Goal: Contribute content

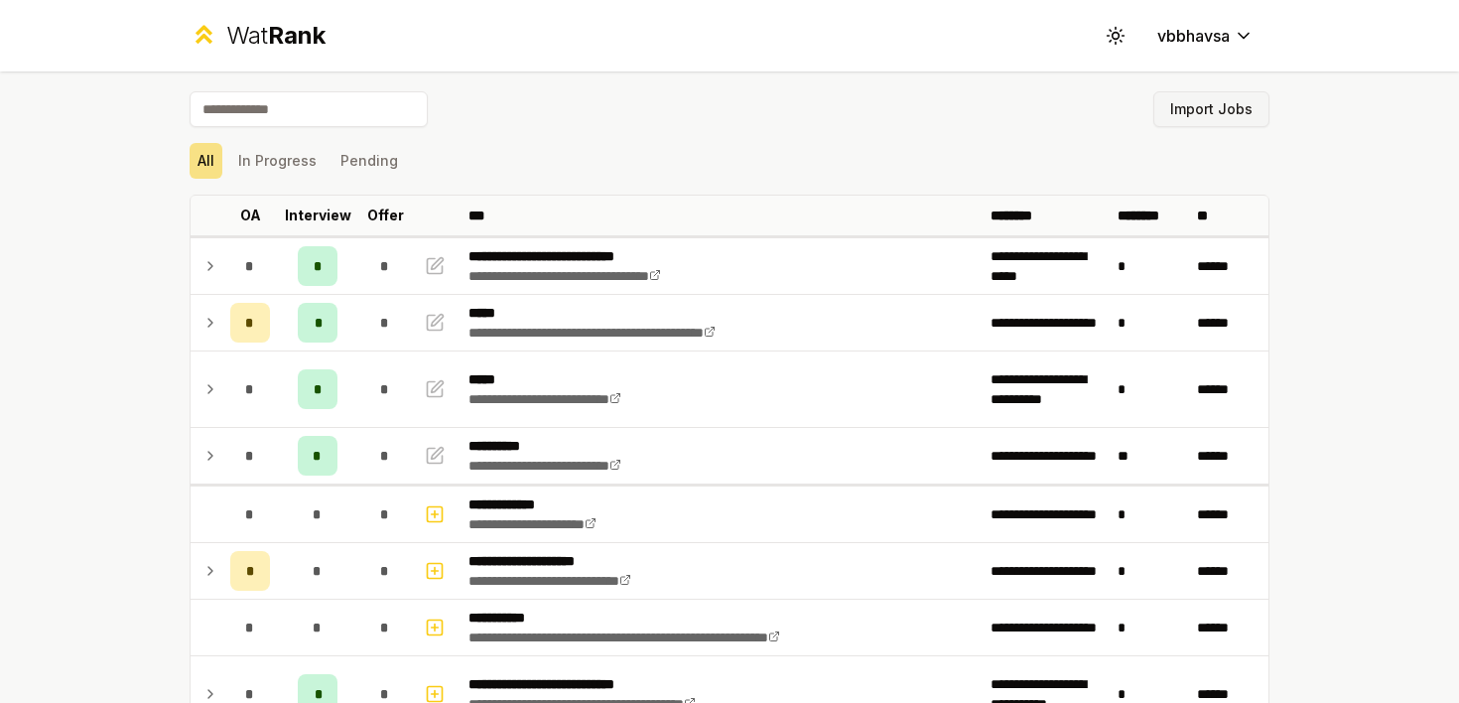
click at [1189, 118] on button "Import Jobs" at bounding box center [1211, 109] width 116 height 36
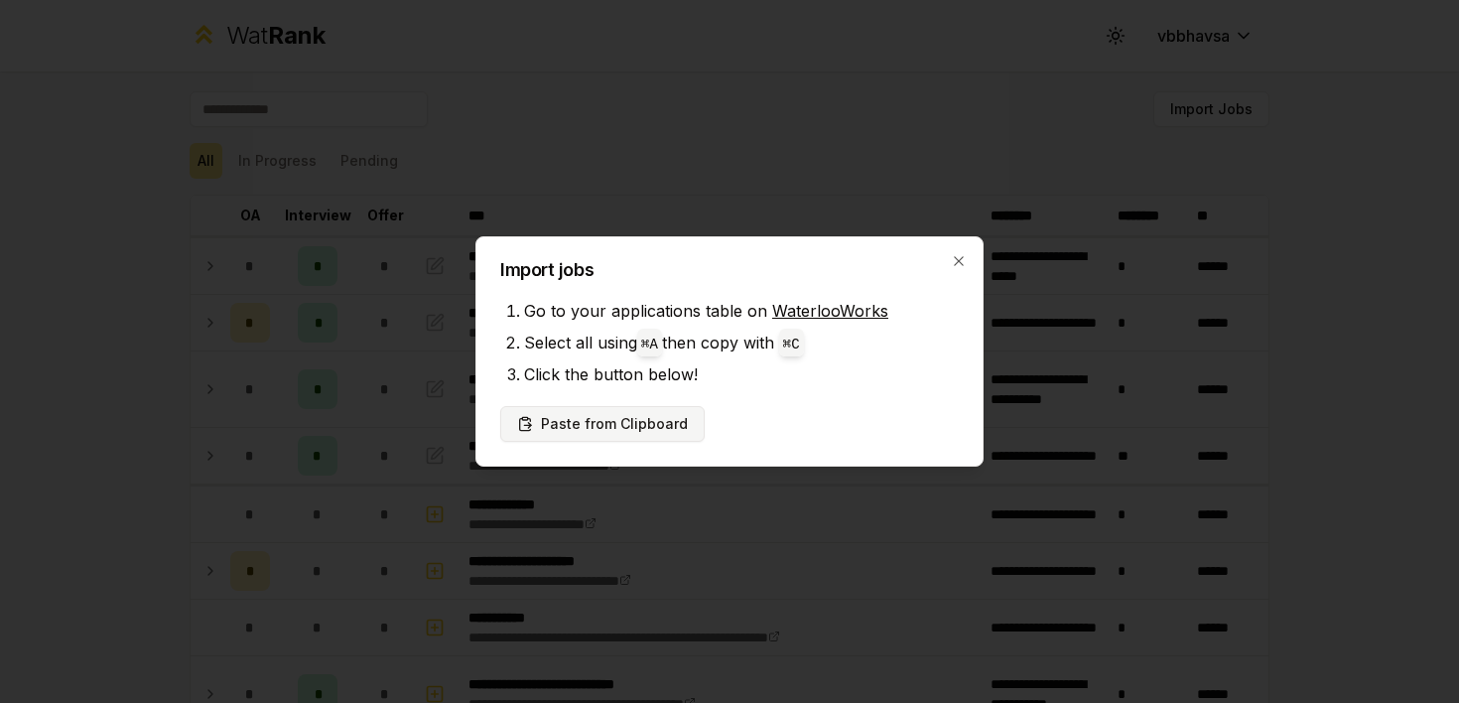
click at [628, 425] on button "Paste from Clipboard" at bounding box center [602, 424] width 204 height 36
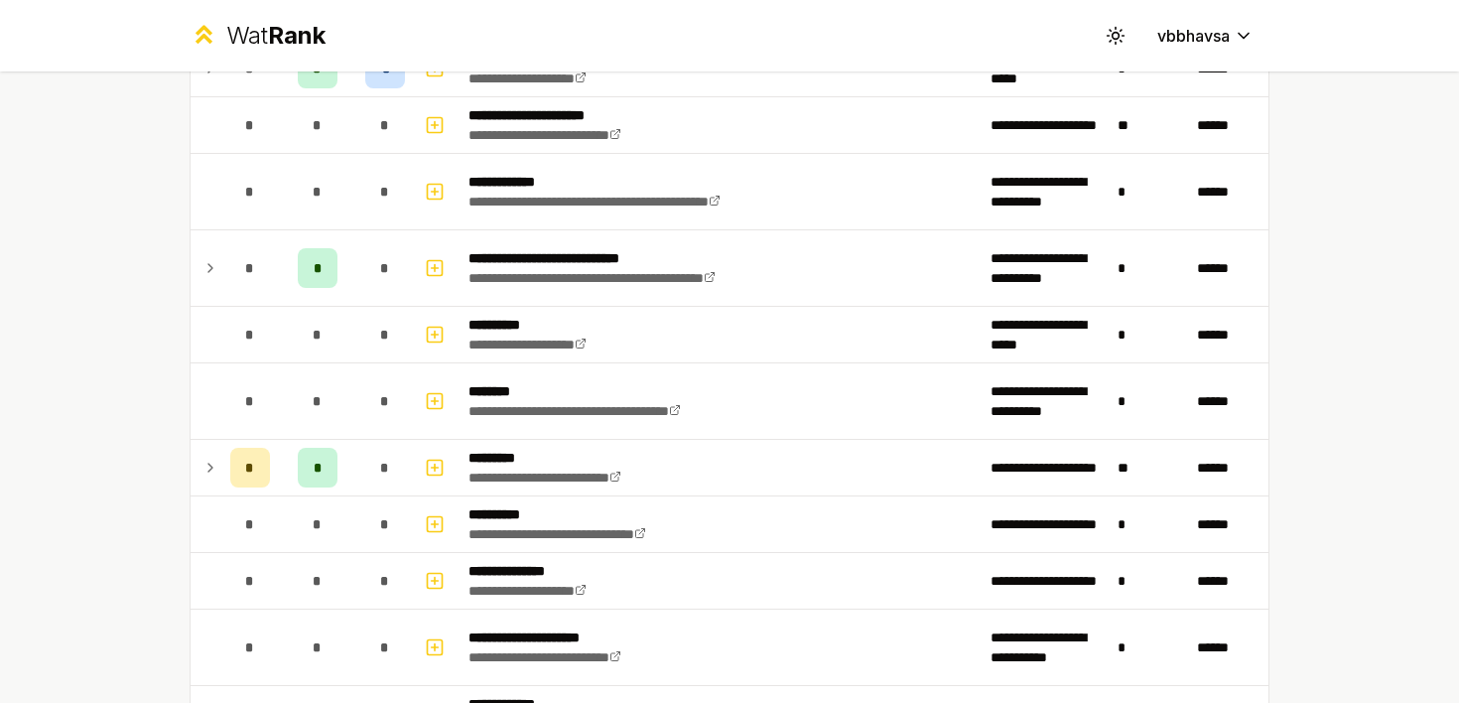
scroll to position [2984, 0]
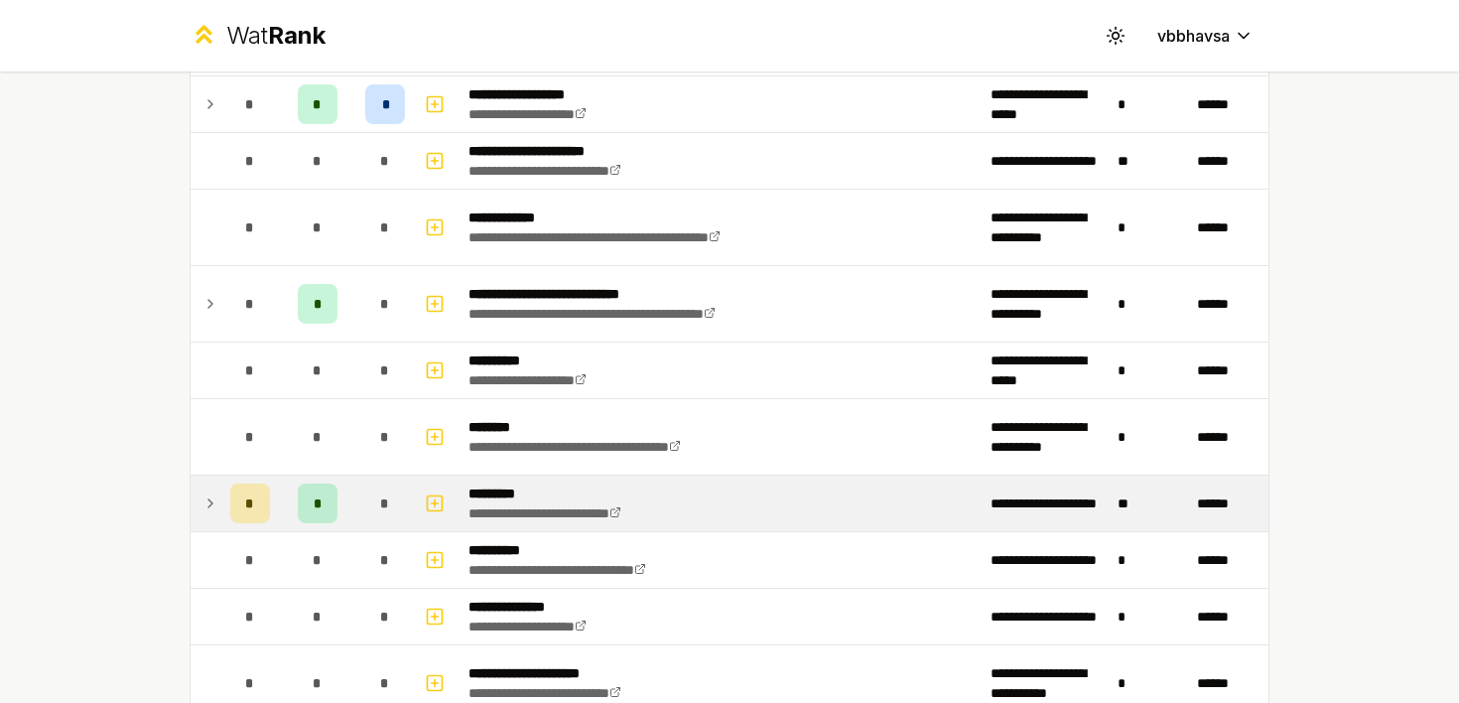
click at [206, 504] on icon at bounding box center [210, 503] width 16 height 24
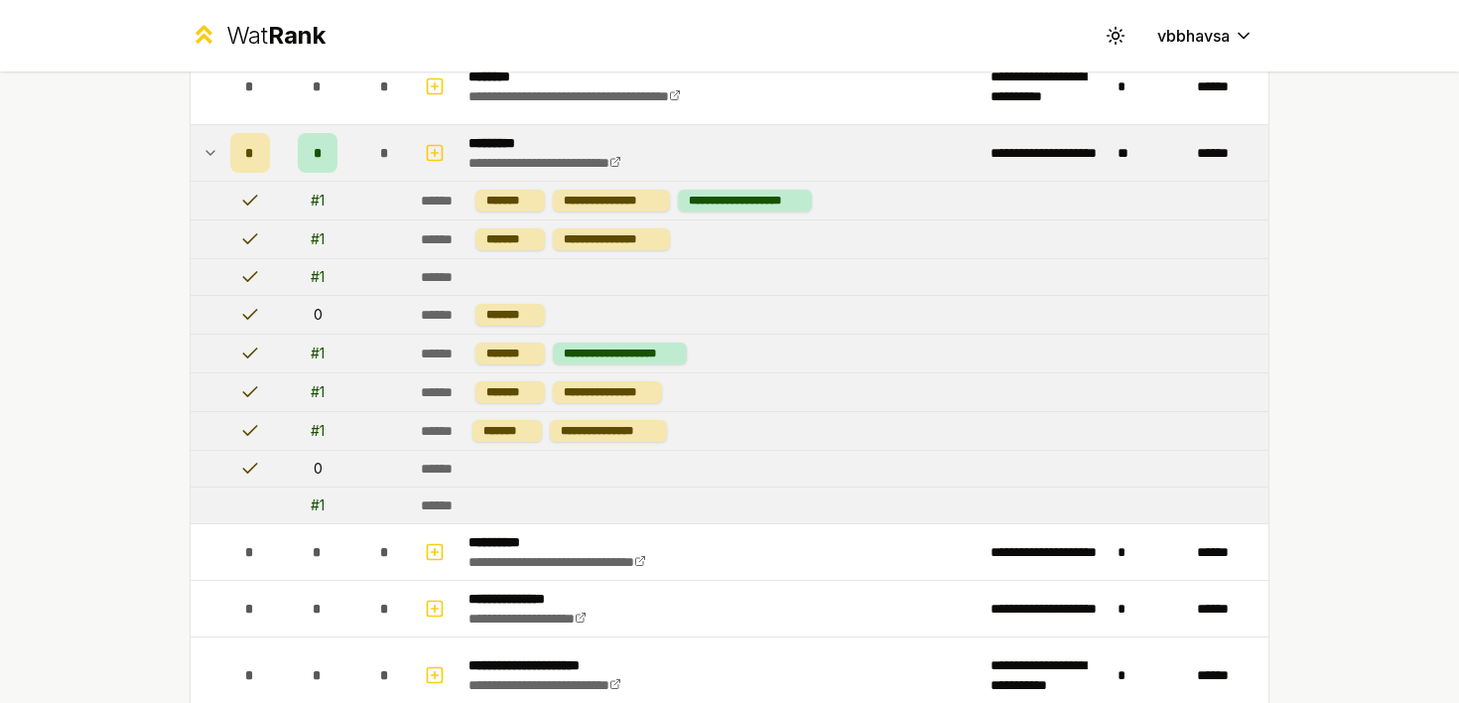
scroll to position [3317, 0]
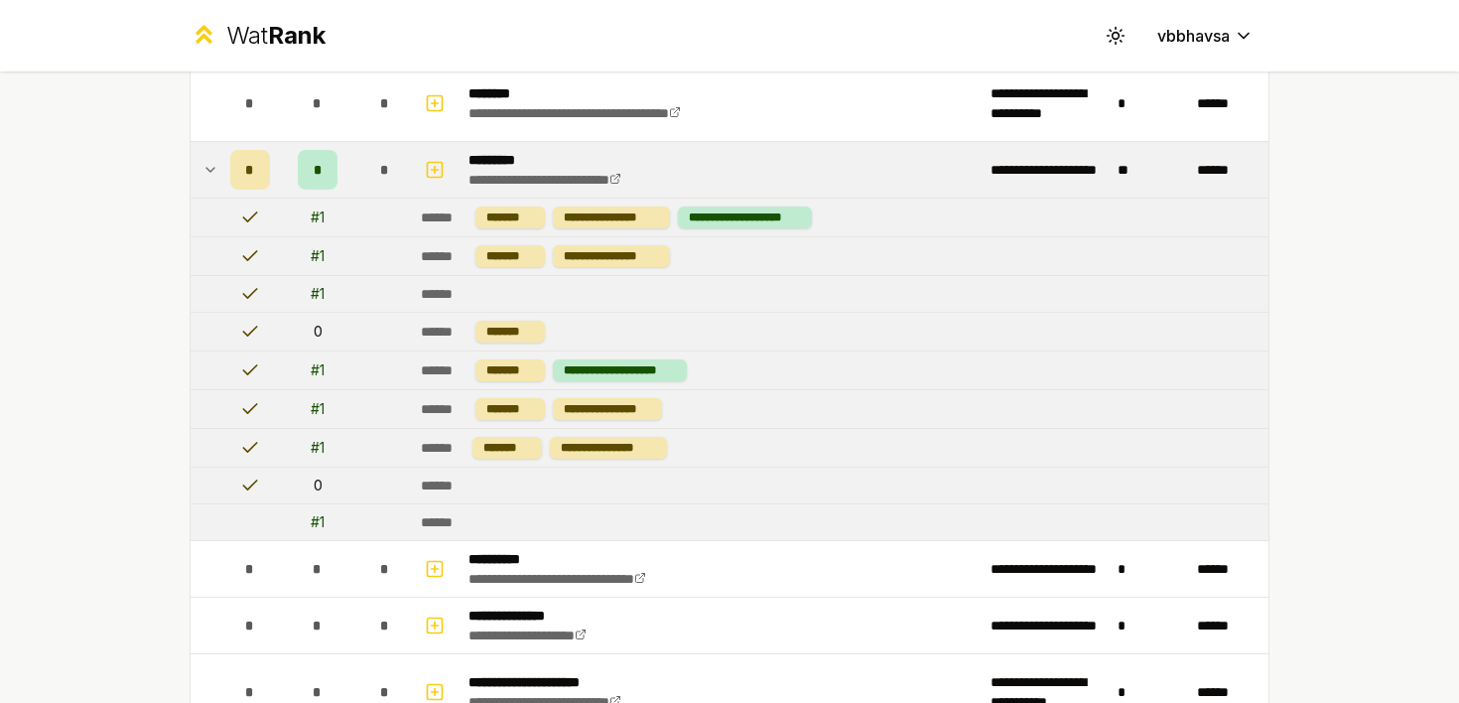
click at [219, 169] on td at bounding box center [207, 170] width 32 height 56
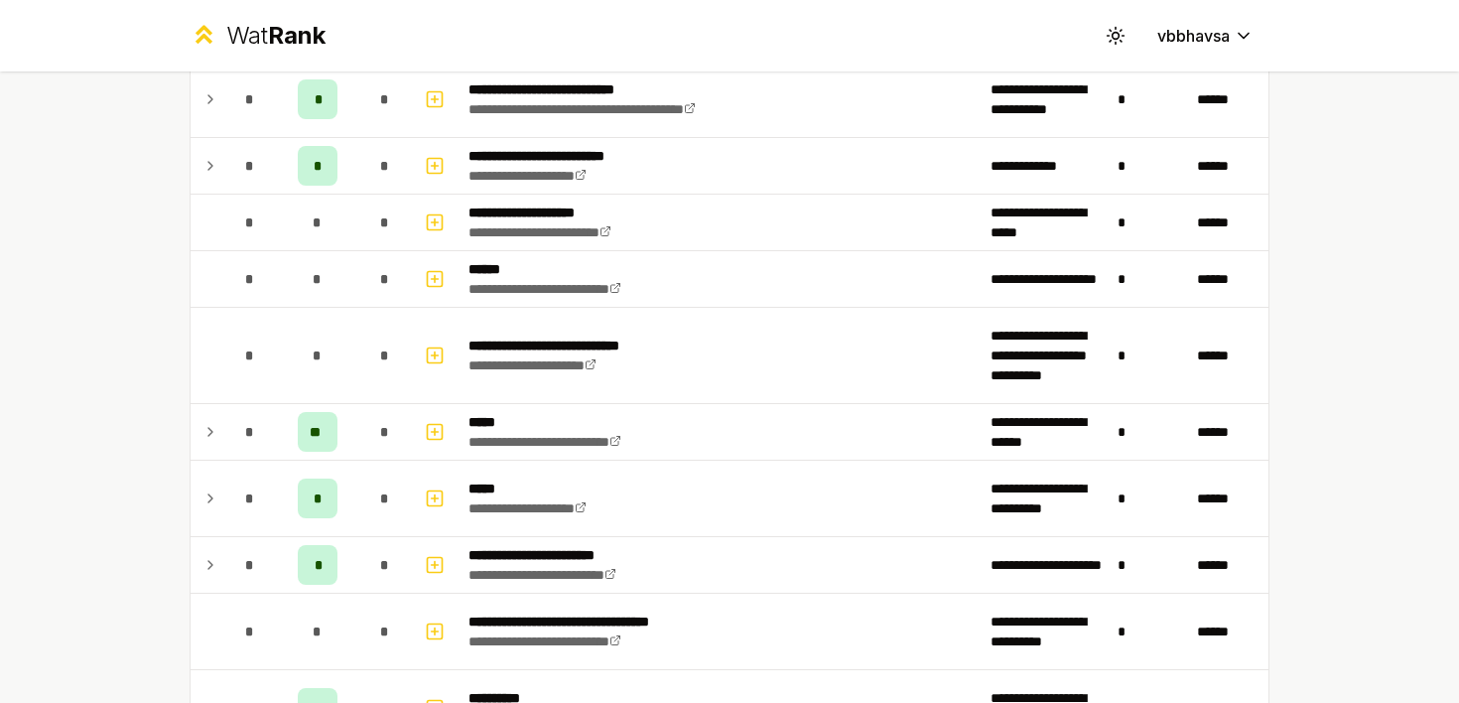
scroll to position [766, 0]
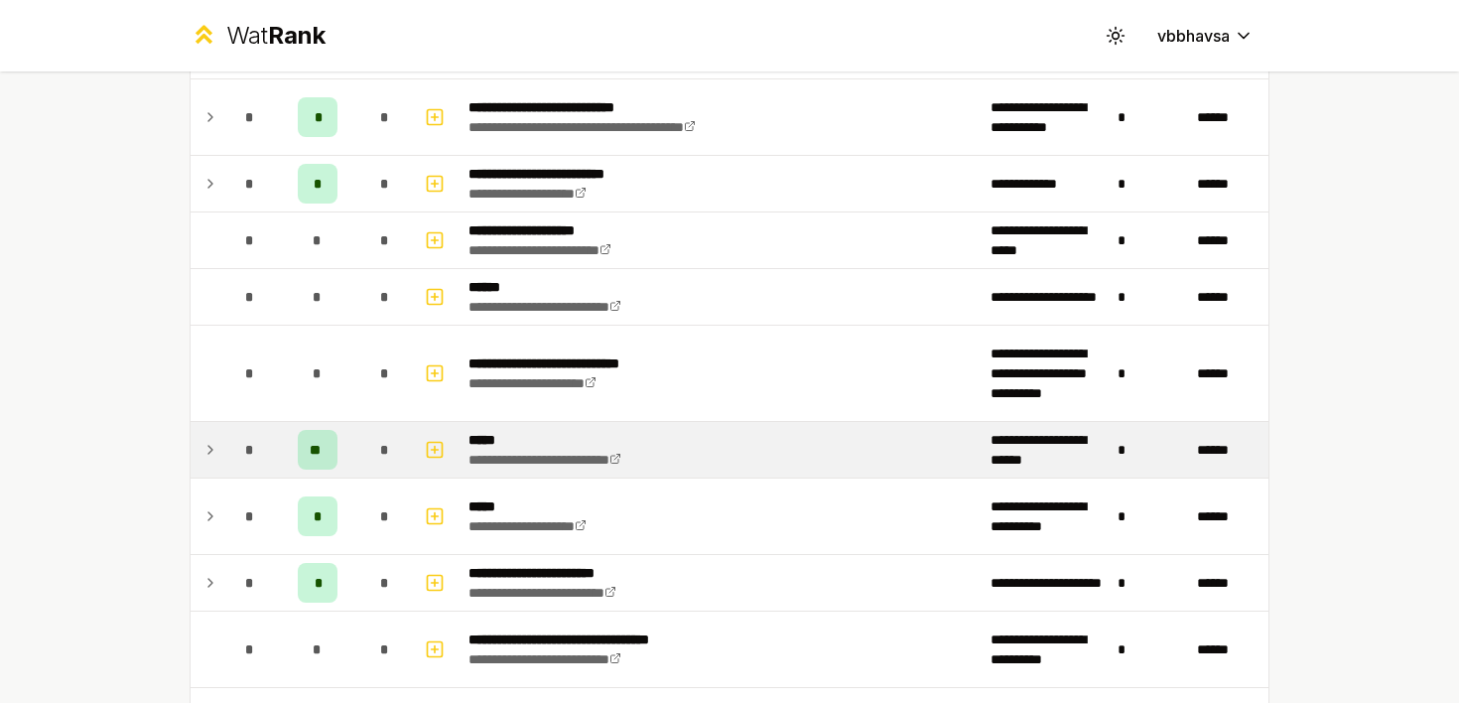
click at [215, 454] on icon at bounding box center [210, 450] width 16 height 24
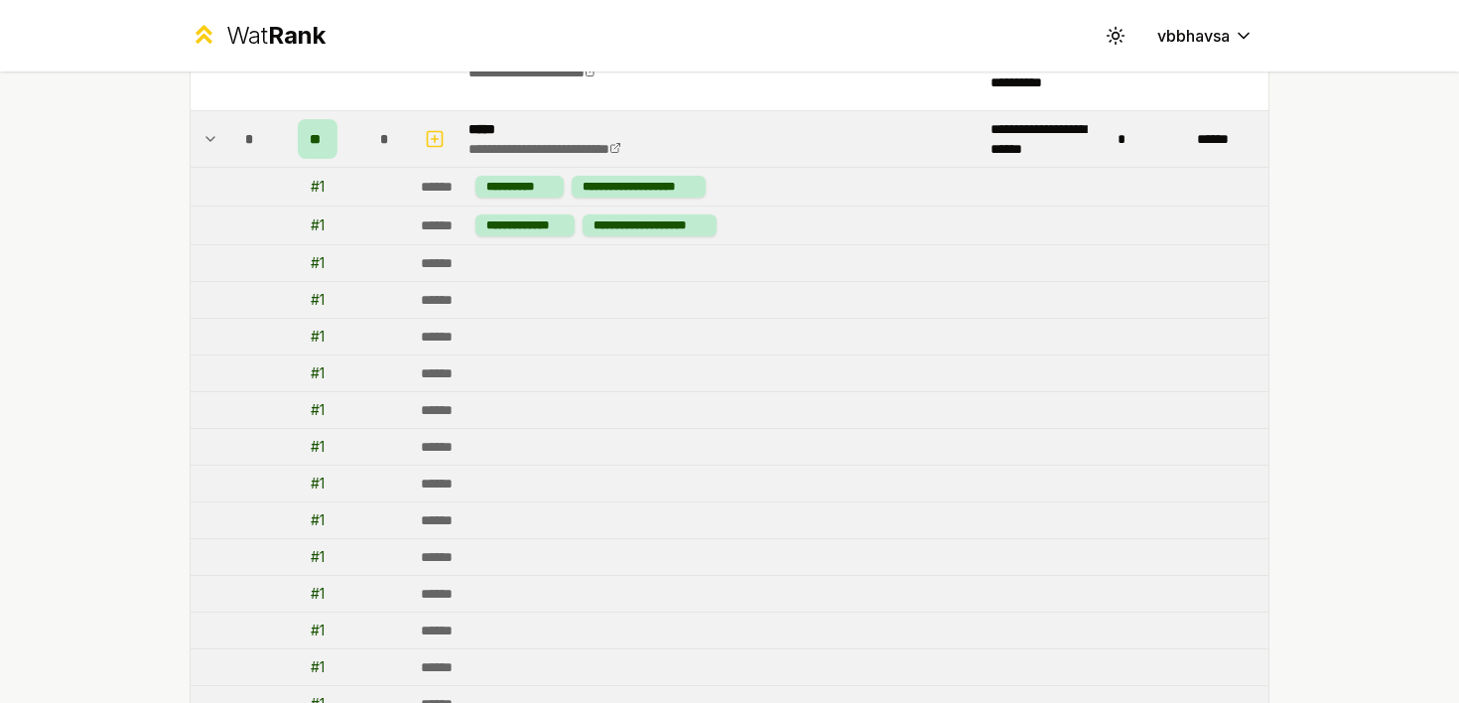
scroll to position [1076, 0]
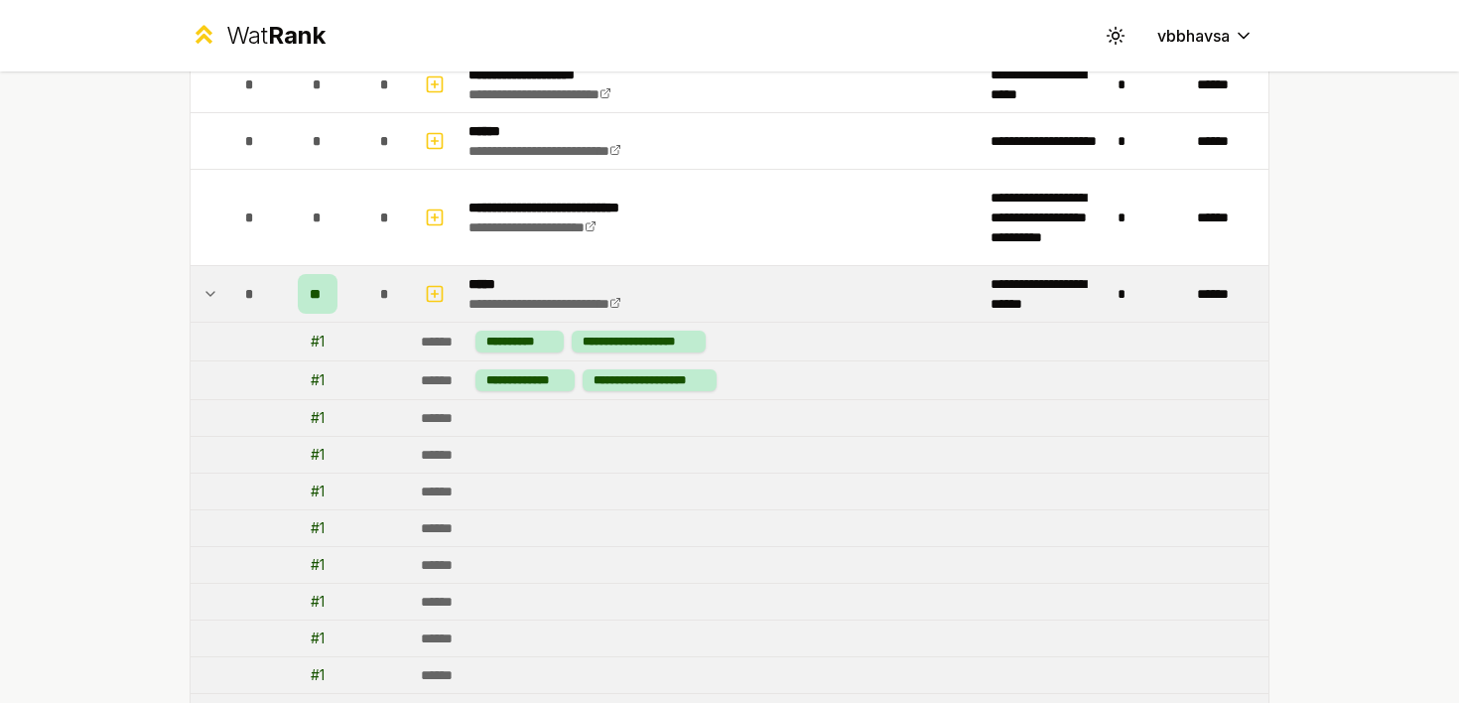
click at [207, 295] on icon at bounding box center [210, 294] width 16 height 24
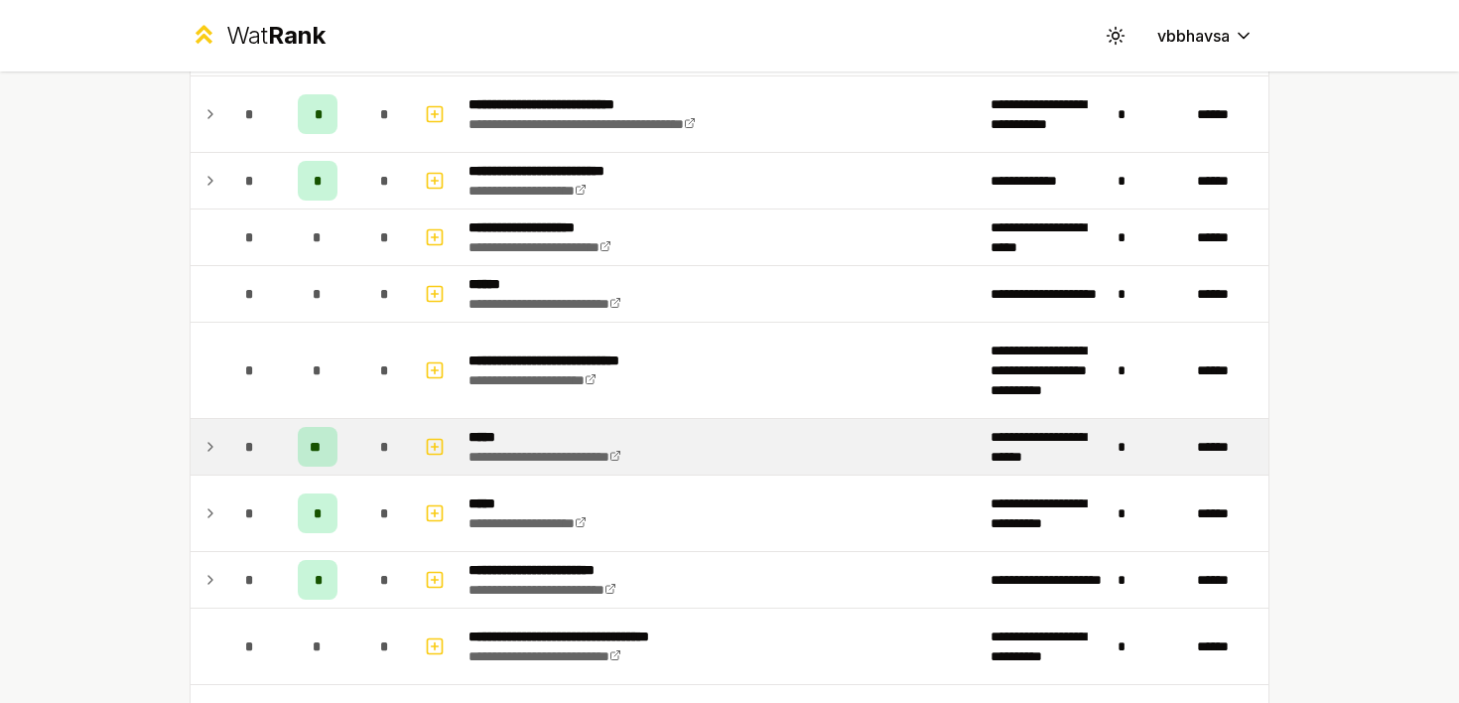
scroll to position [766, 0]
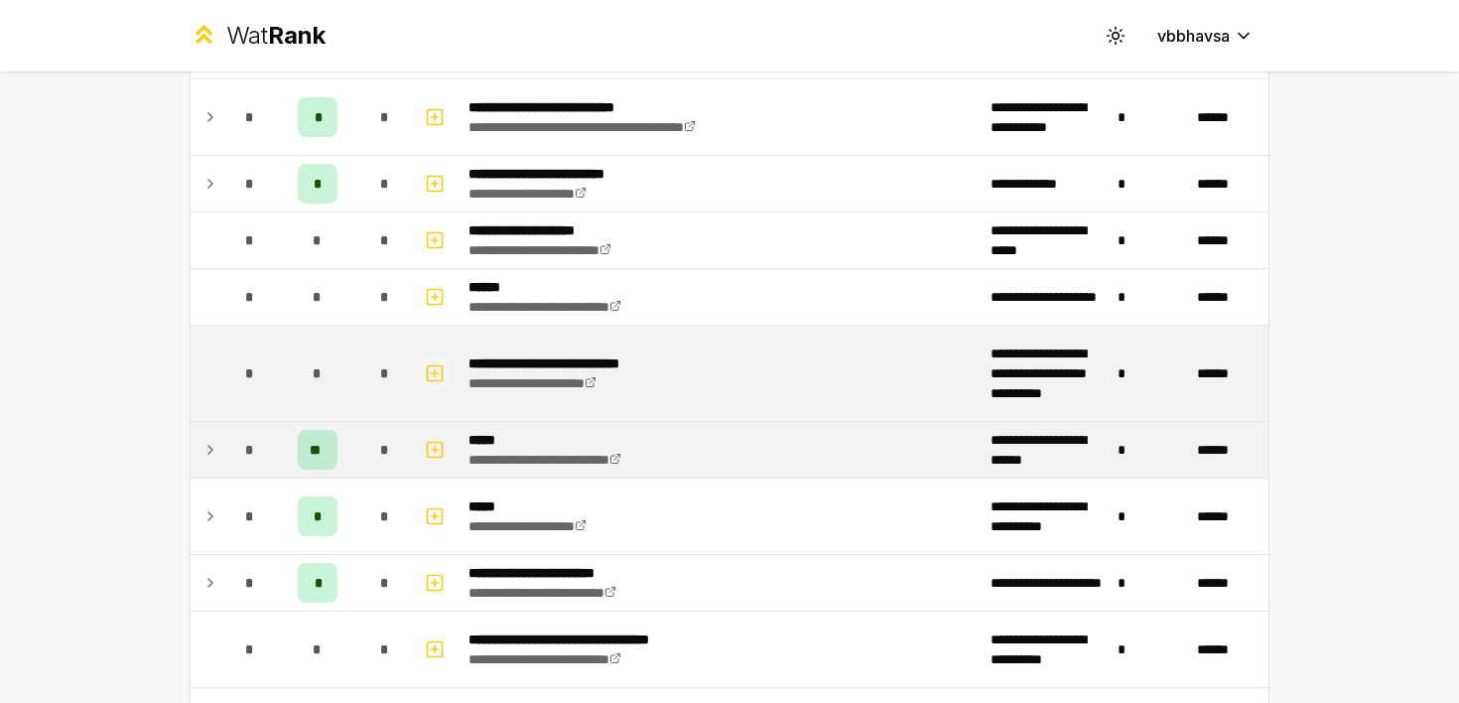
click at [437, 371] on icon "button" at bounding box center [435, 373] width 20 height 24
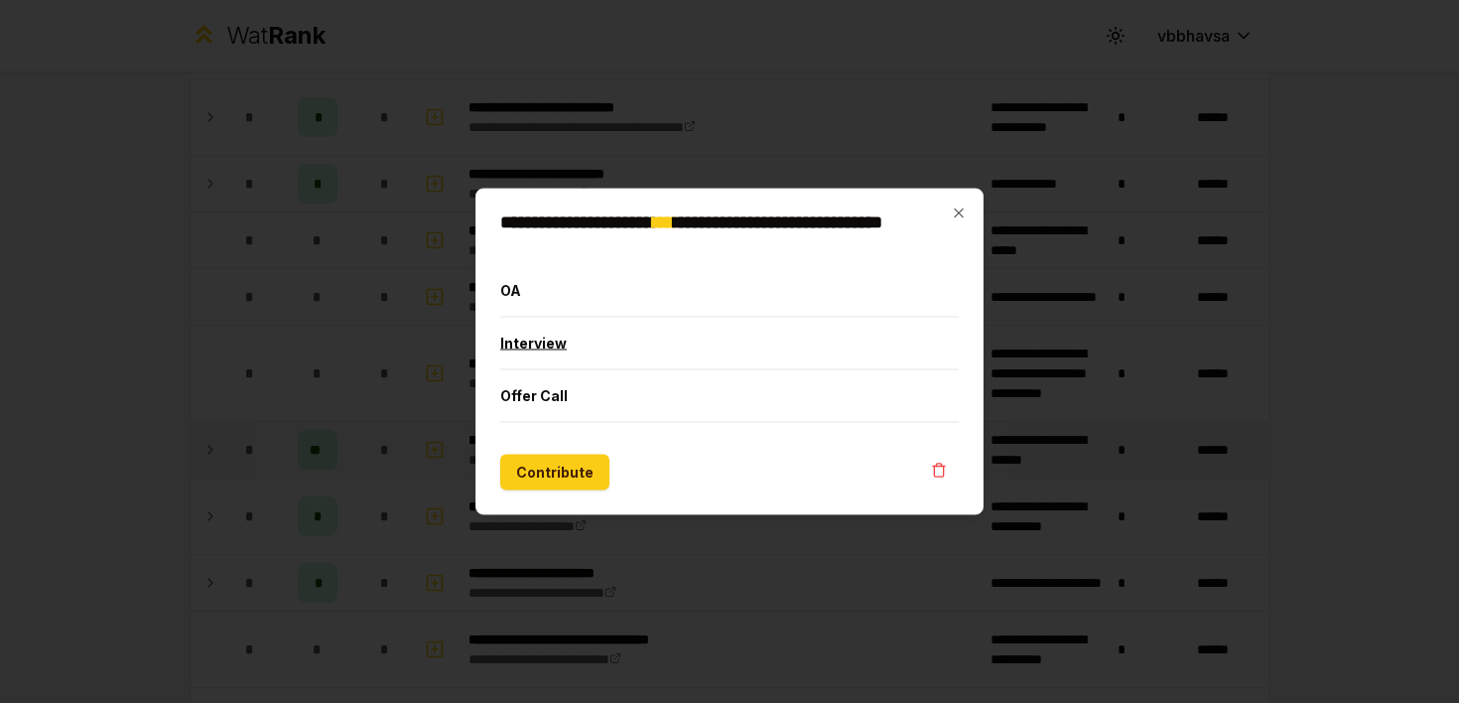
click at [558, 349] on button "Interview" at bounding box center [729, 344] width 458 height 52
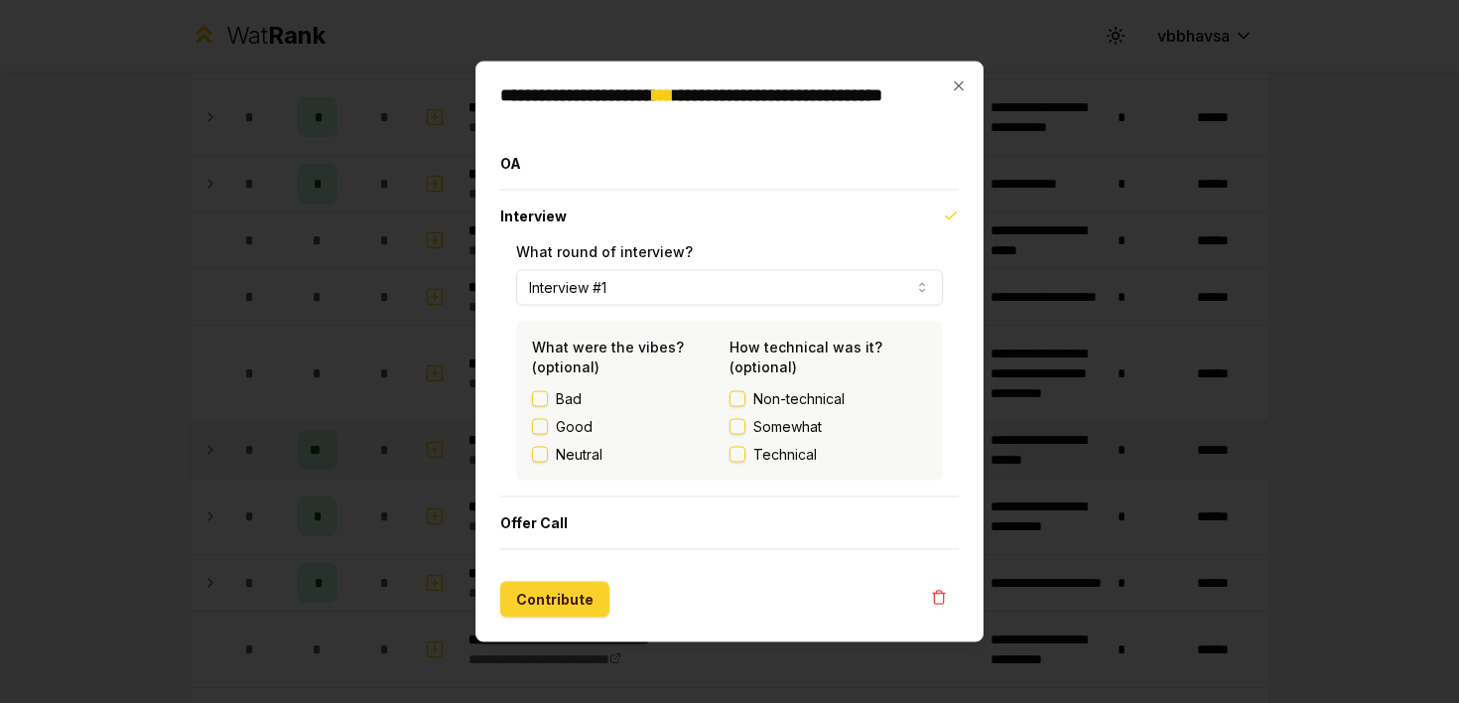
click at [567, 586] on button "Contribute" at bounding box center [554, 600] width 109 height 36
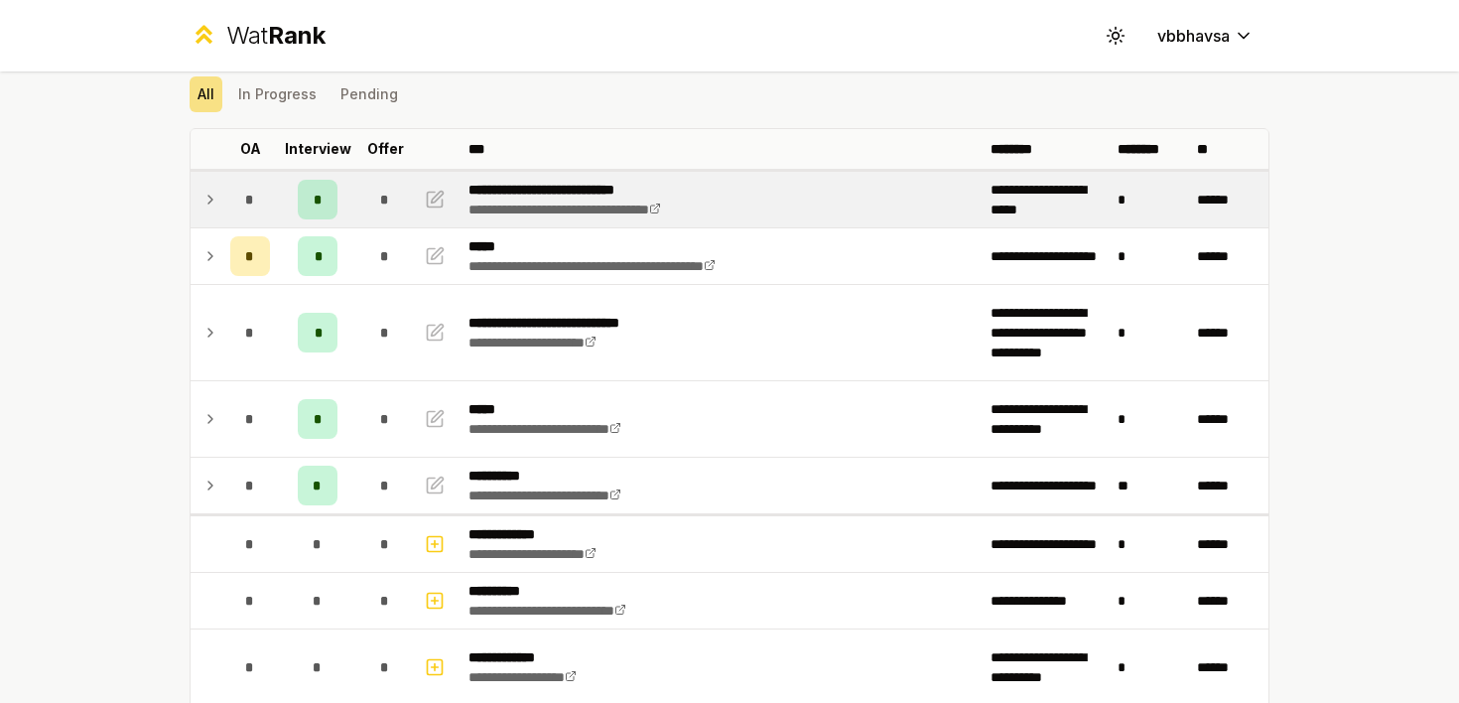
scroll to position [2547, 0]
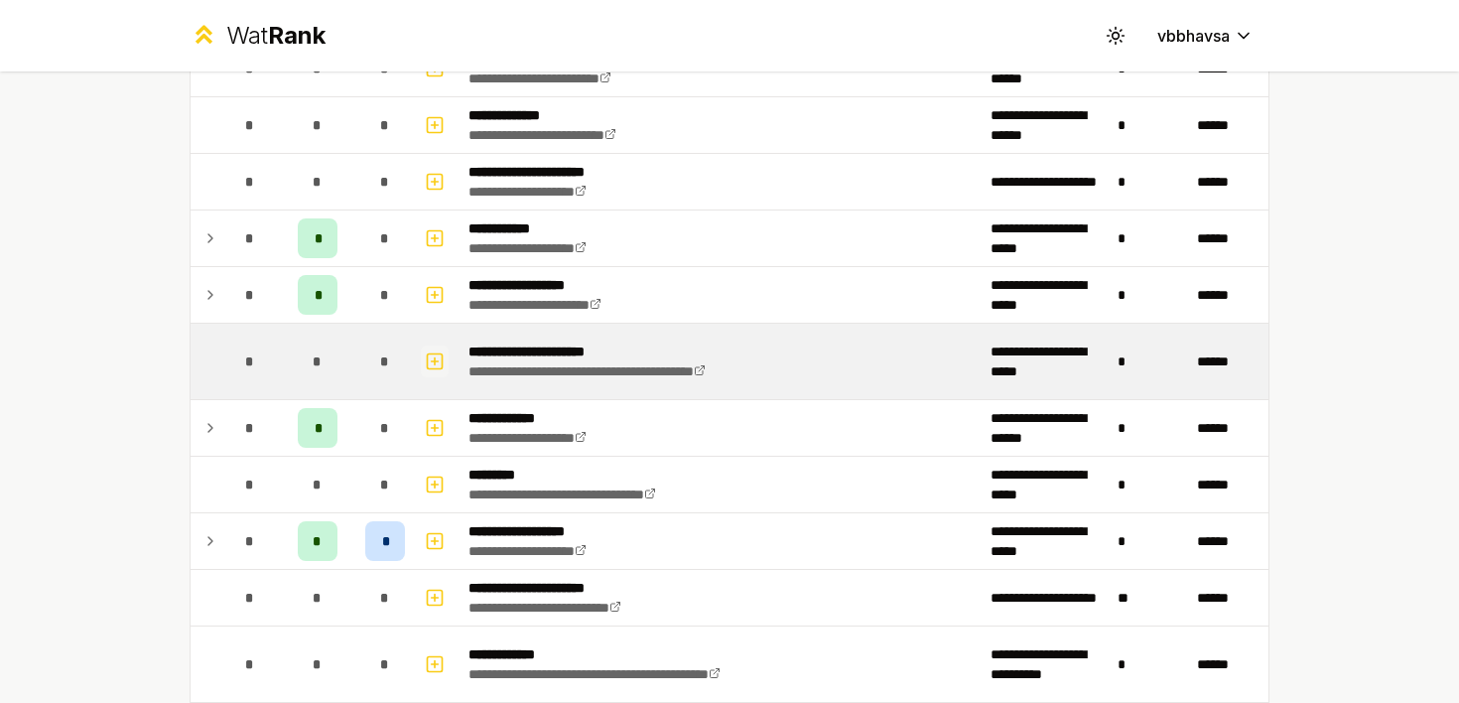
click at [438, 358] on icon "button" at bounding box center [435, 361] width 20 height 24
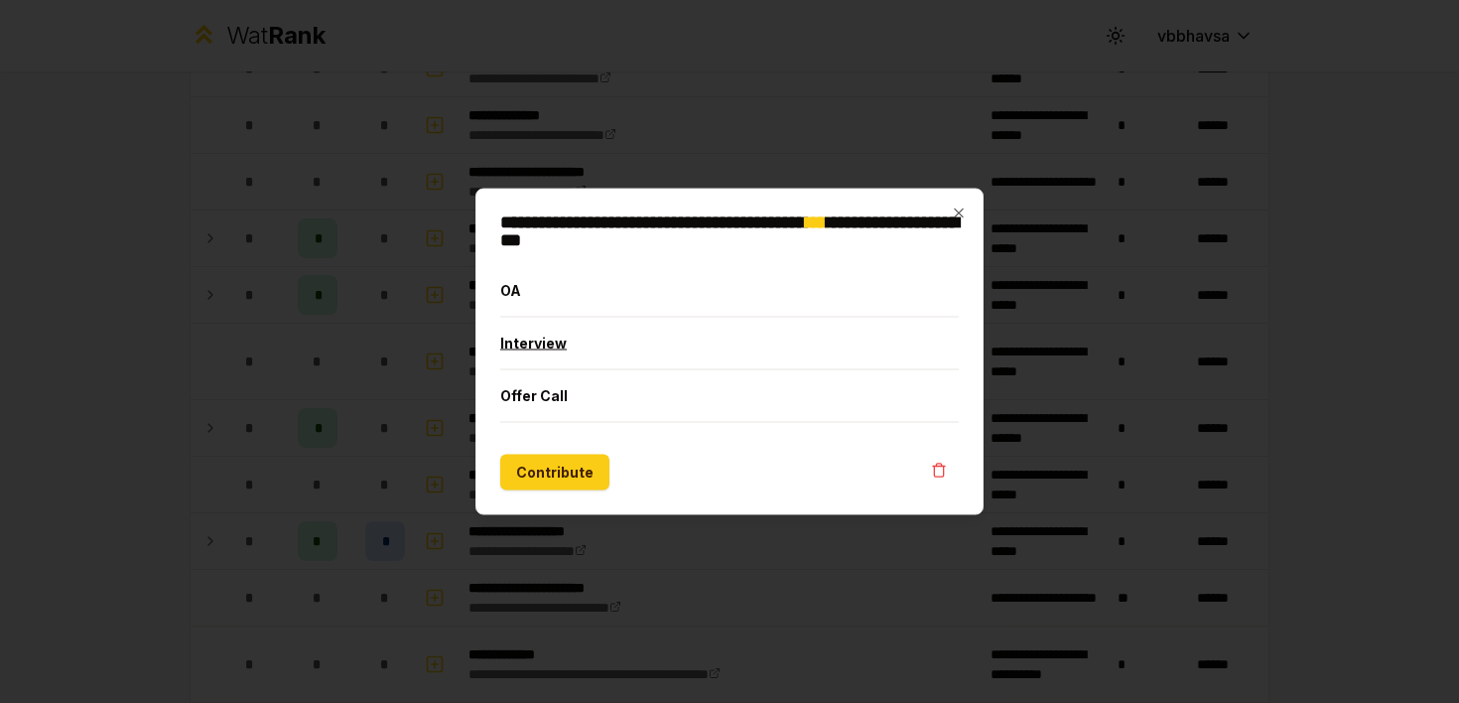
click at [529, 351] on button "Interview" at bounding box center [729, 344] width 458 height 52
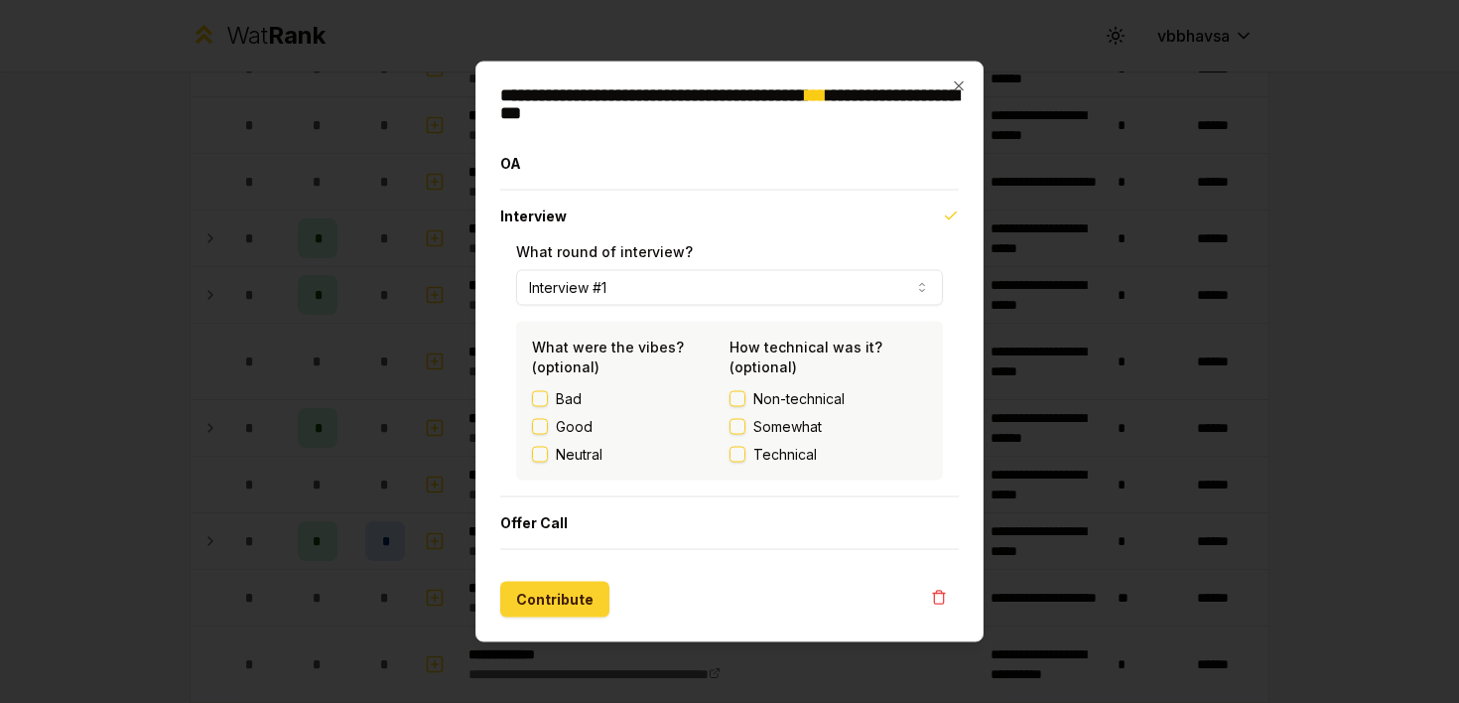
click at [543, 589] on button "Contribute" at bounding box center [554, 600] width 109 height 36
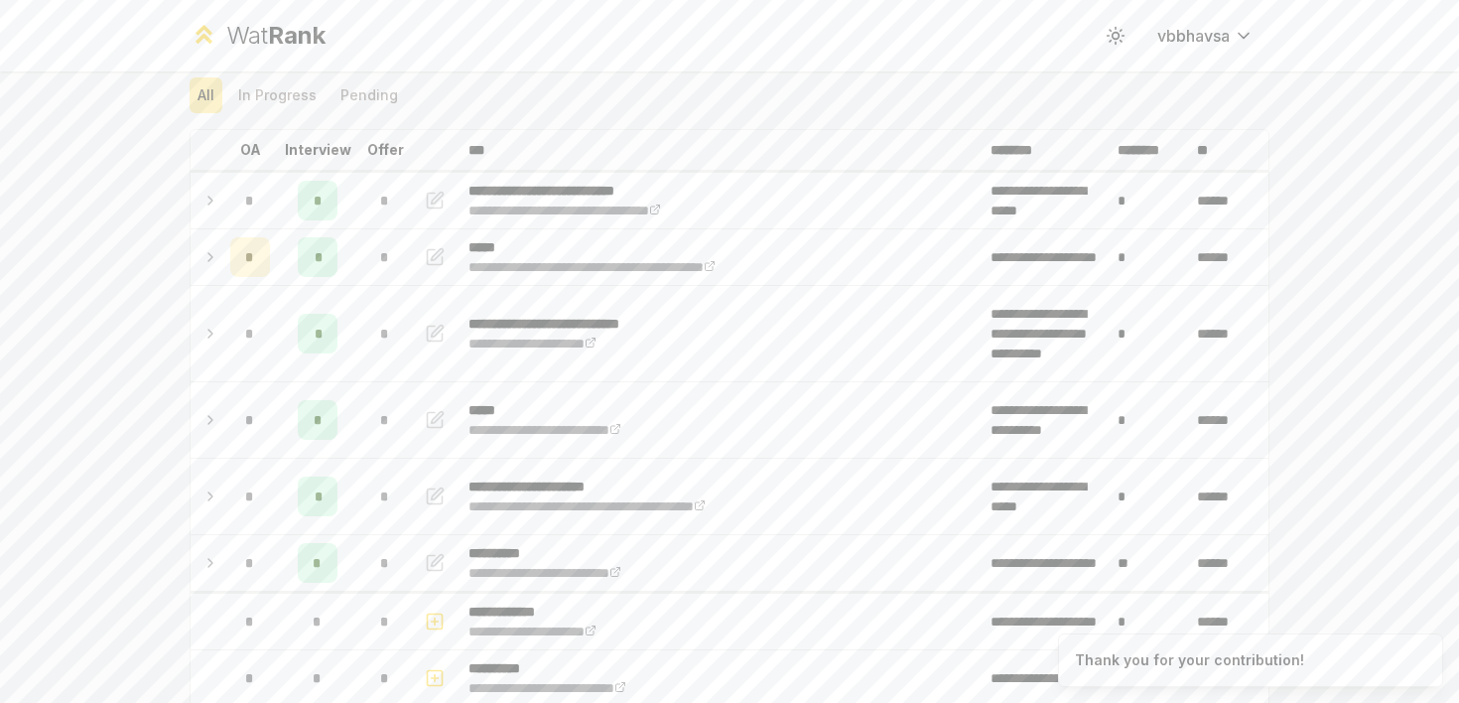
scroll to position [86, 0]
